Goal: Task Accomplishment & Management: Manage account settings

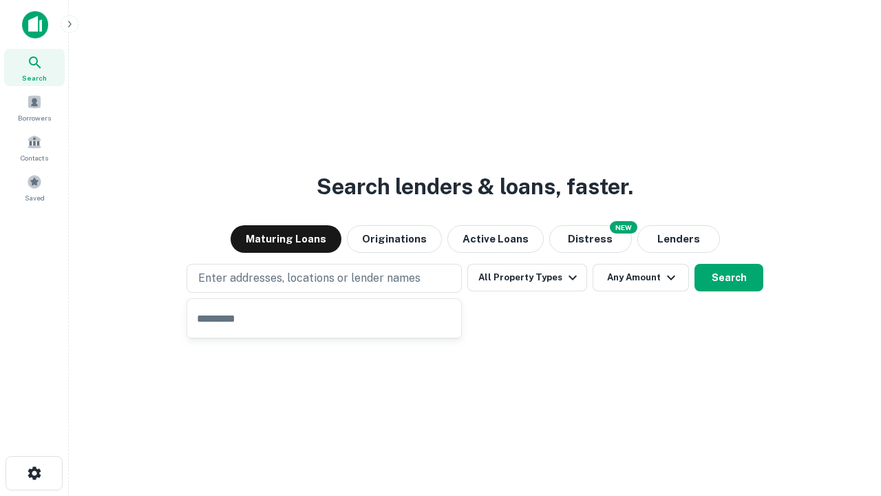
type input "**********"
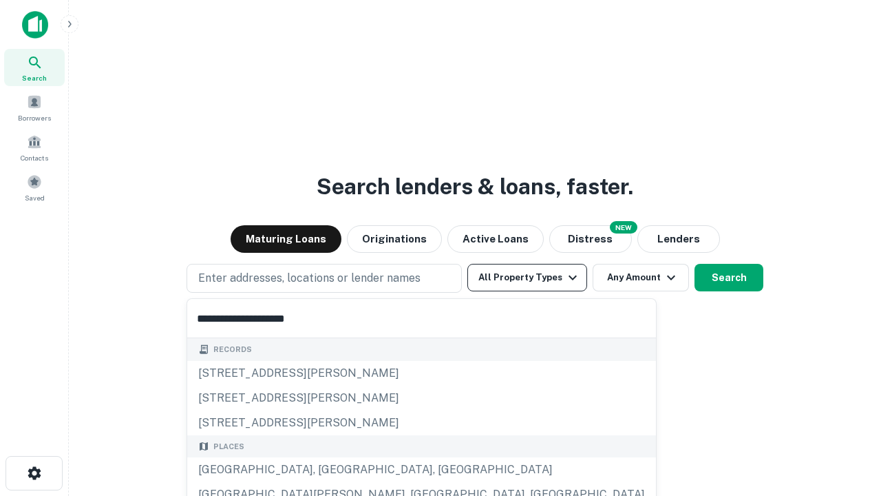
click at [527, 277] on button "All Property Types" at bounding box center [527, 278] width 120 height 28
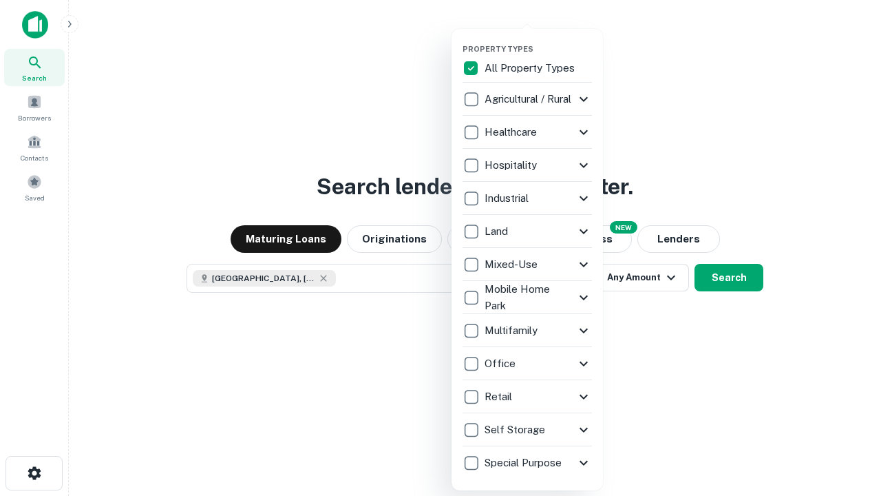
click at [538, 40] on button "button" at bounding box center [538, 40] width 151 height 1
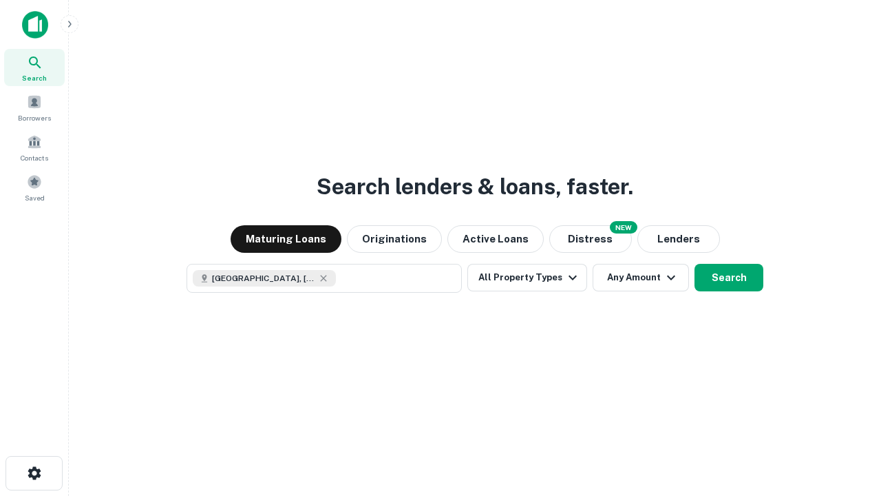
scroll to position [22, 0]
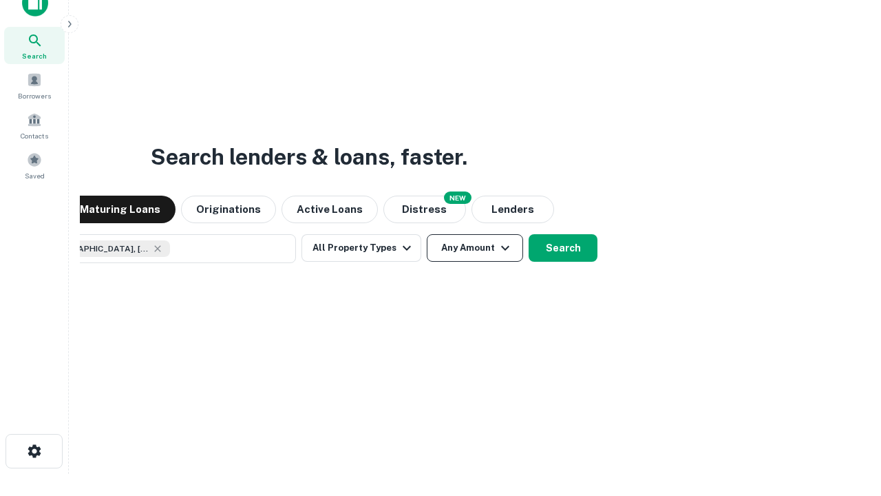
click at [427, 234] on button "Any Amount" at bounding box center [475, 248] width 96 height 28
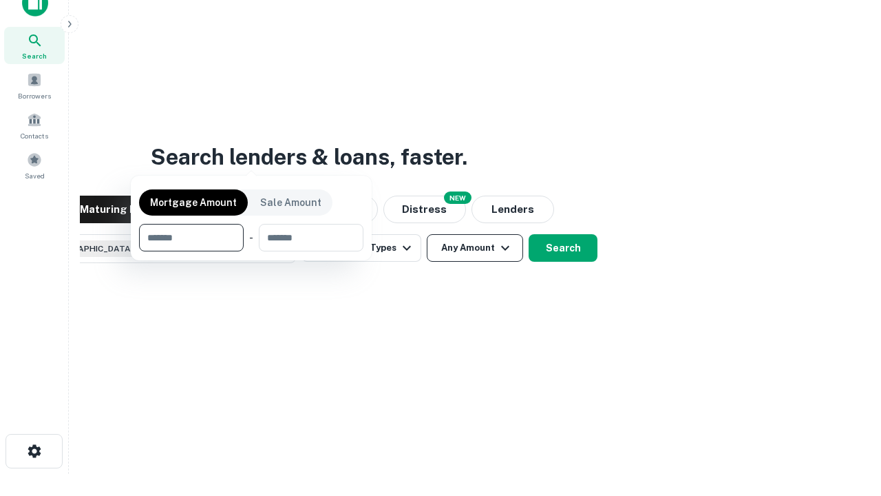
scroll to position [99, 390]
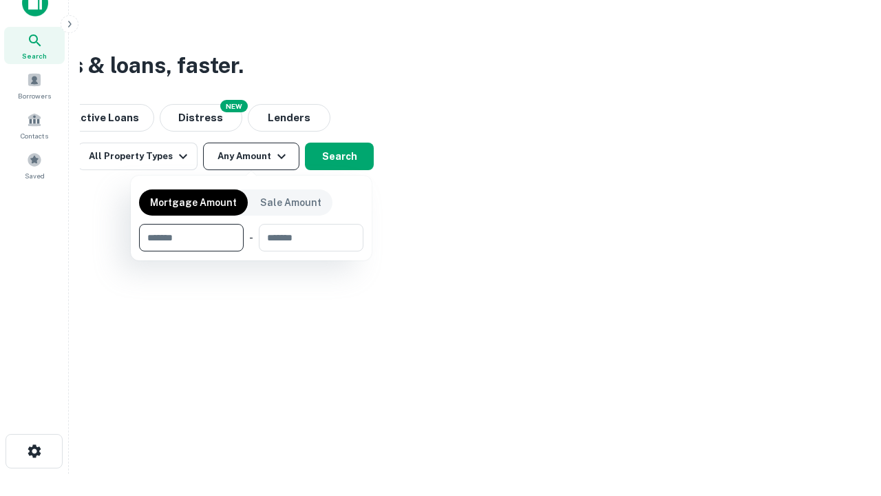
type input "*******"
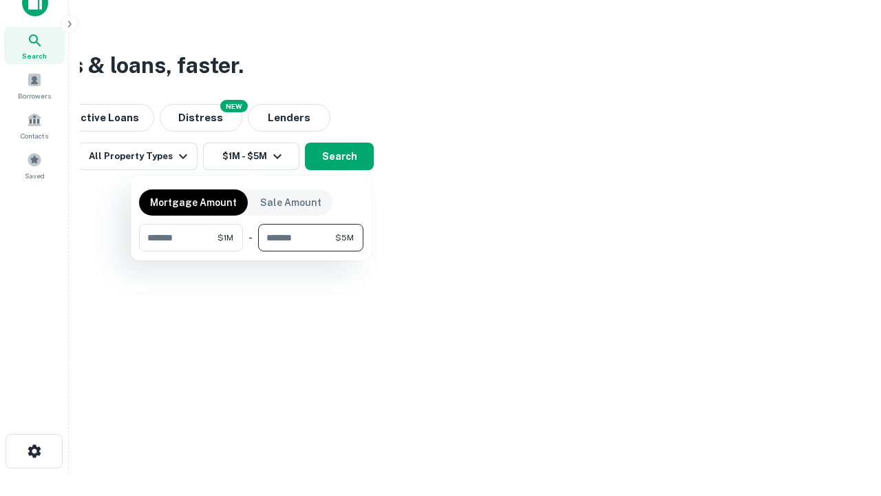
type input "*******"
click at [251, 251] on button "button" at bounding box center [251, 251] width 224 height 1
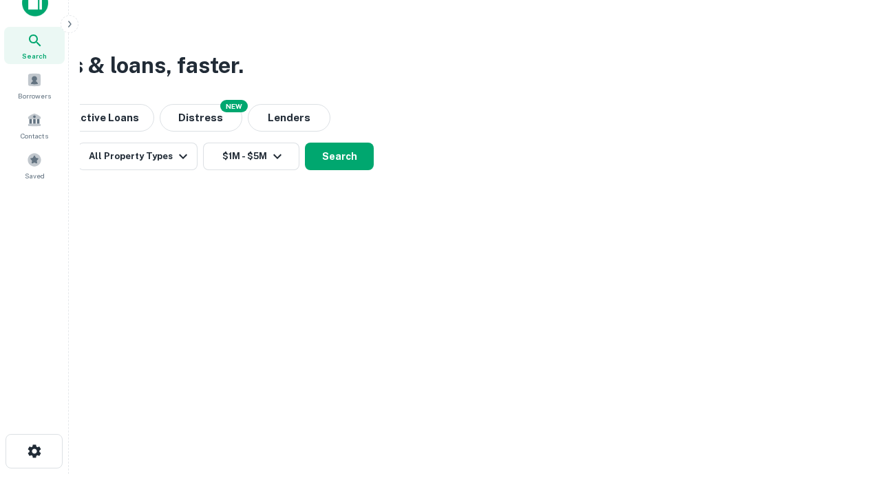
scroll to position [22, 0]
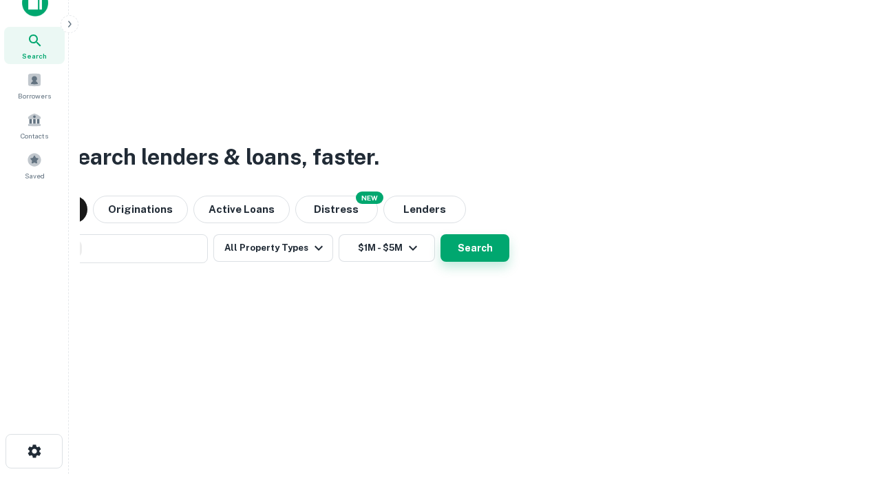
click at [440, 234] on button "Search" at bounding box center [474, 248] width 69 height 28
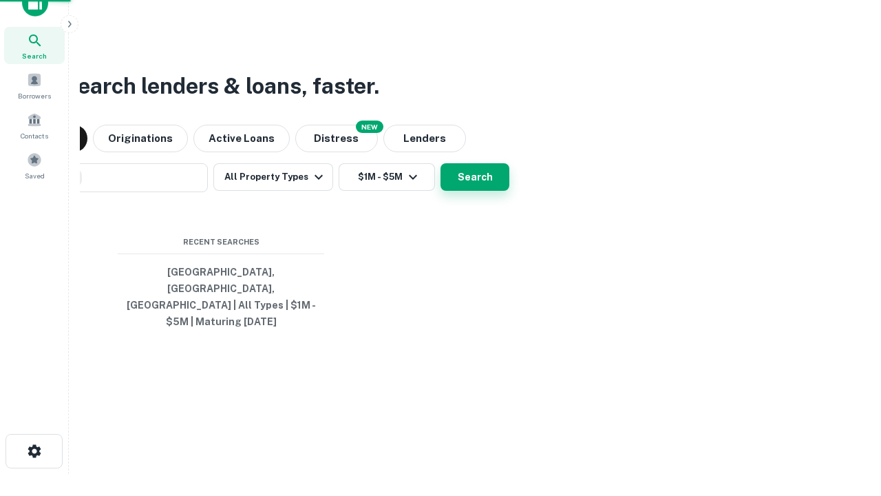
scroll to position [45, 390]
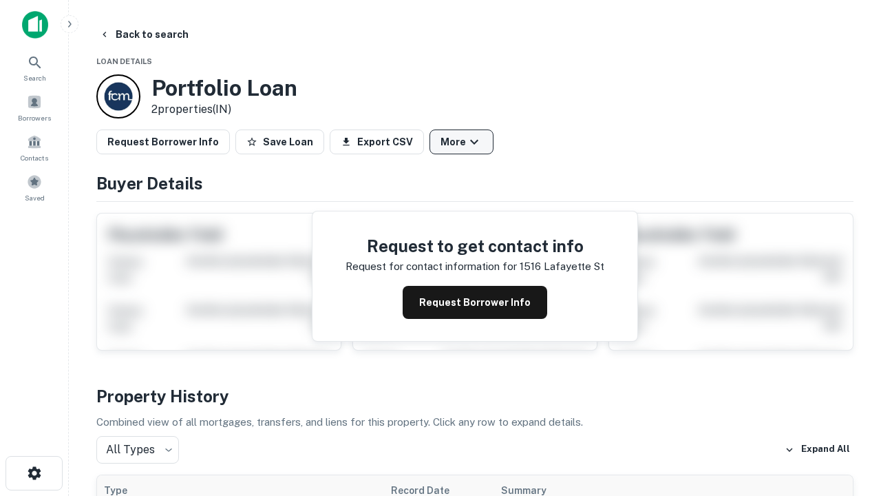
click at [461, 142] on button "More" at bounding box center [461, 141] width 64 height 25
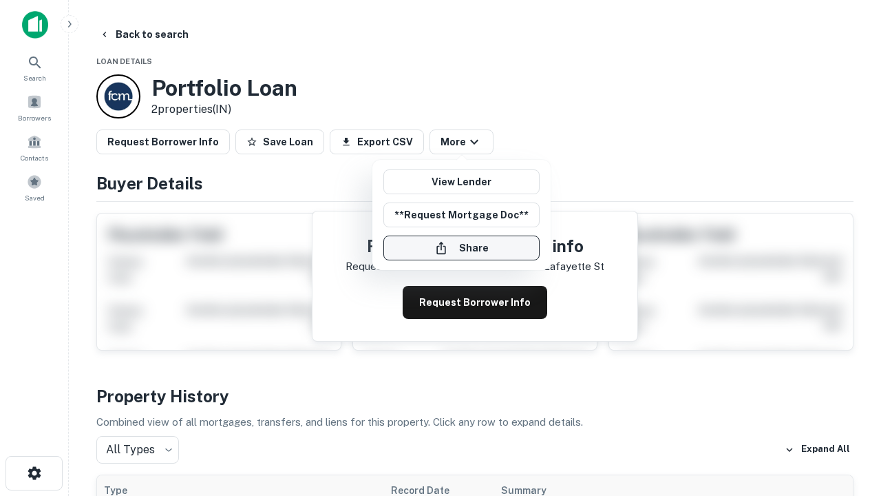
click at [461, 248] on button "Share" at bounding box center [461, 247] width 156 height 25
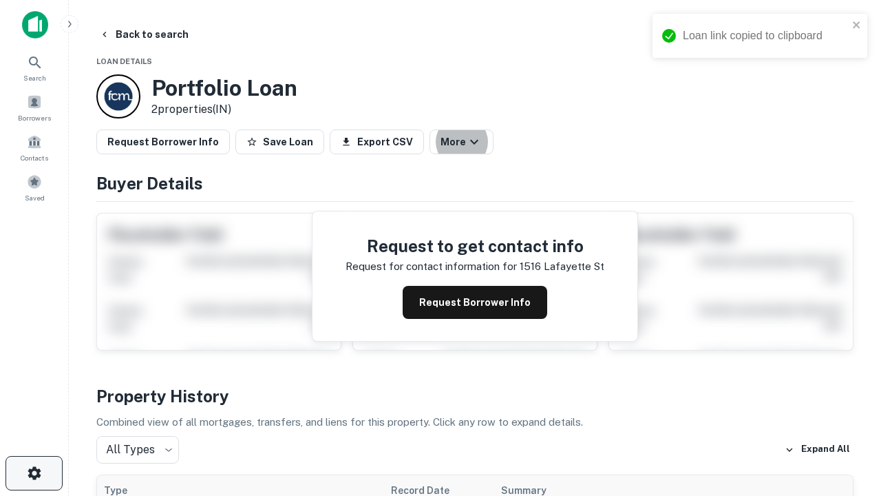
click at [34, 473] on icon "button" at bounding box center [34, 473] width 17 height 17
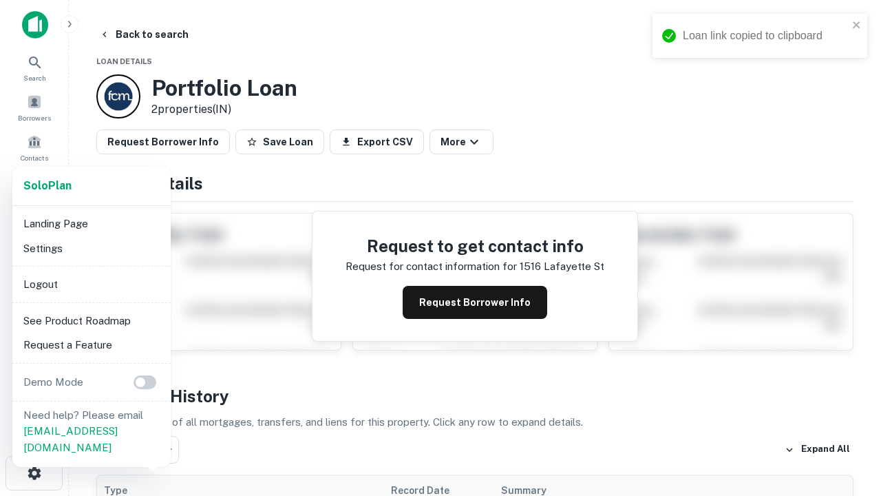
click at [91, 284] on li "Logout" at bounding box center [91, 284] width 147 height 25
